Goal: Information Seeking & Learning: Learn about a topic

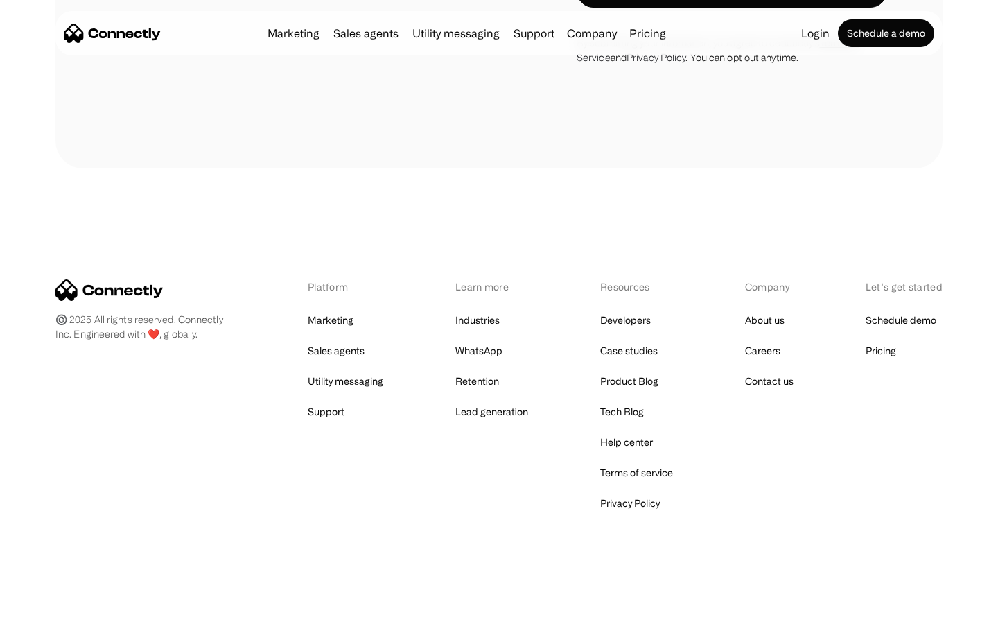
scroll to position [1206, 0]
